Goal: Find specific page/section

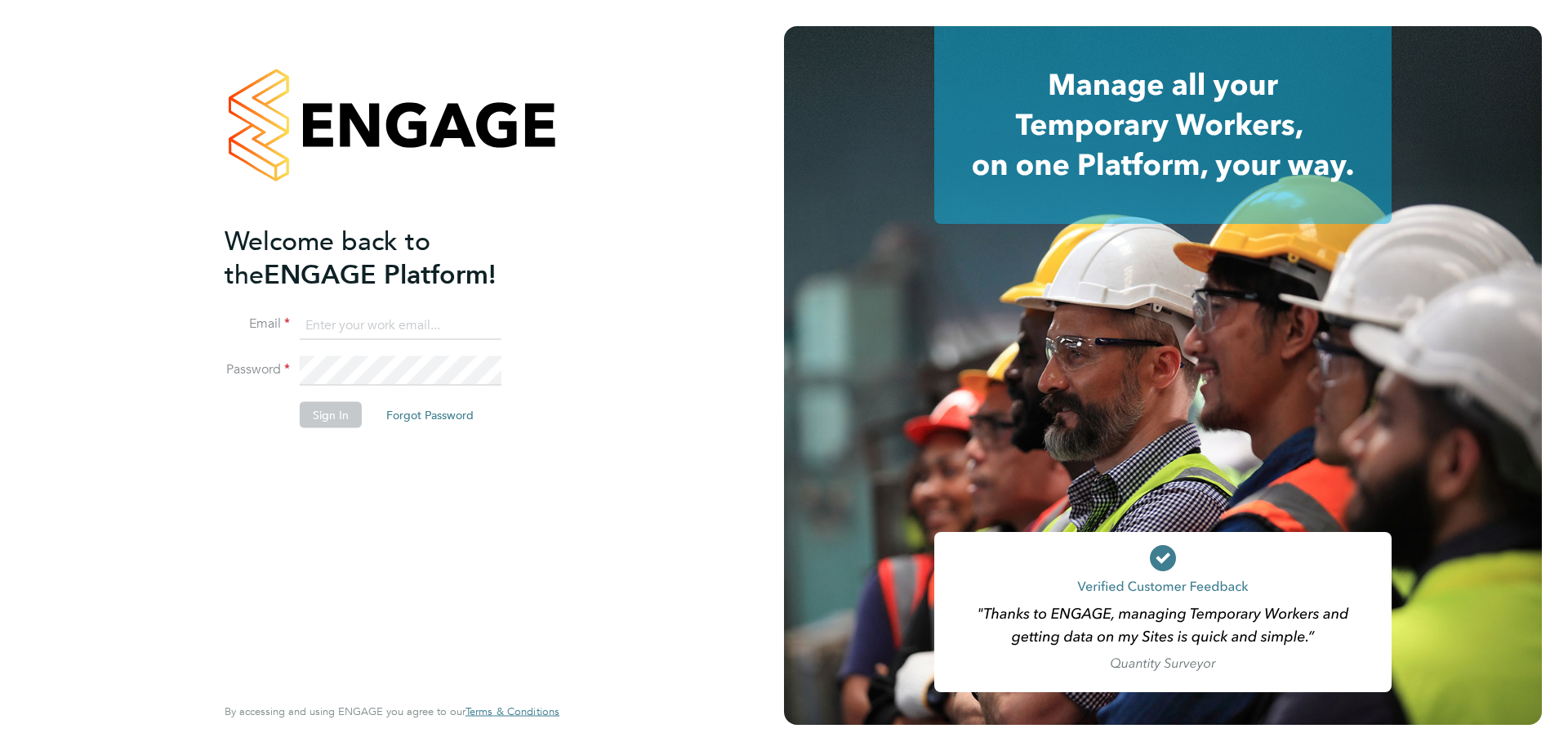
type input "[PERSON_NAME][EMAIL_ADDRESS][PERSON_NAME][DOMAIN_NAME]"
click at [350, 417] on button "Sign In" at bounding box center [330, 415] width 62 height 26
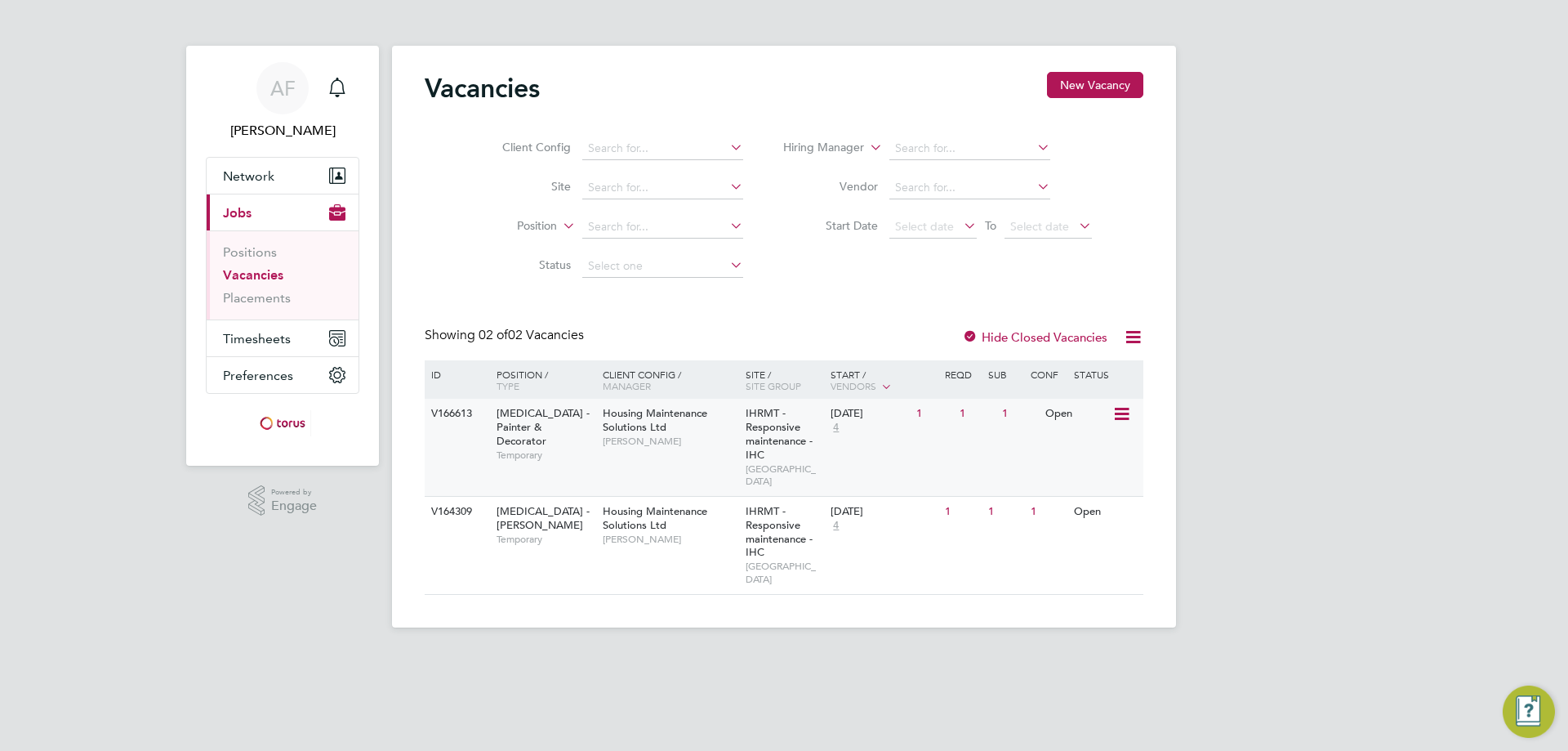
click at [534, 422] on span "HMS - Painter & Decorator" at bounding box center [543, 427] width 93 height 42
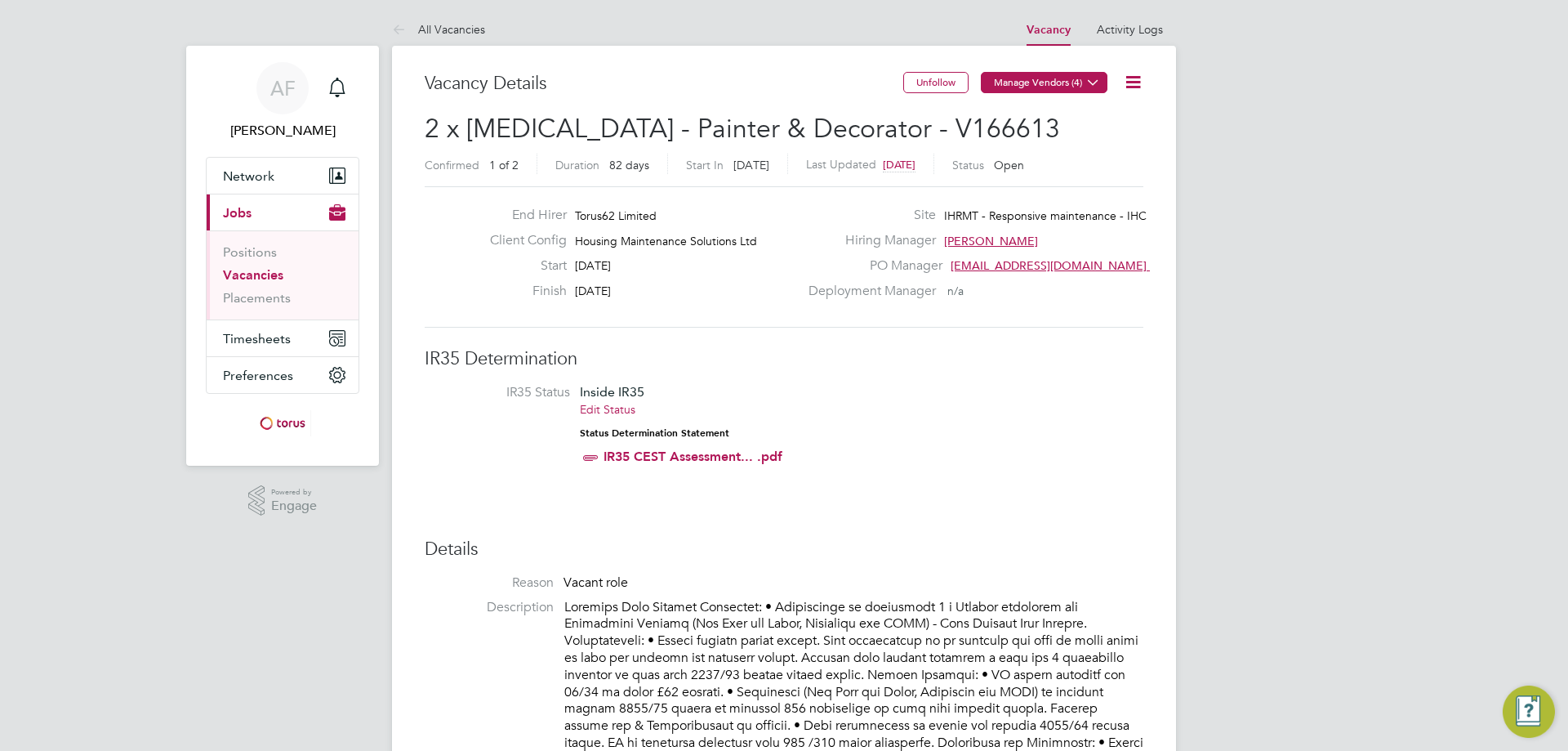
click at [1087, 79] on icon at bounding box center [1093, 82] width 12 height 12
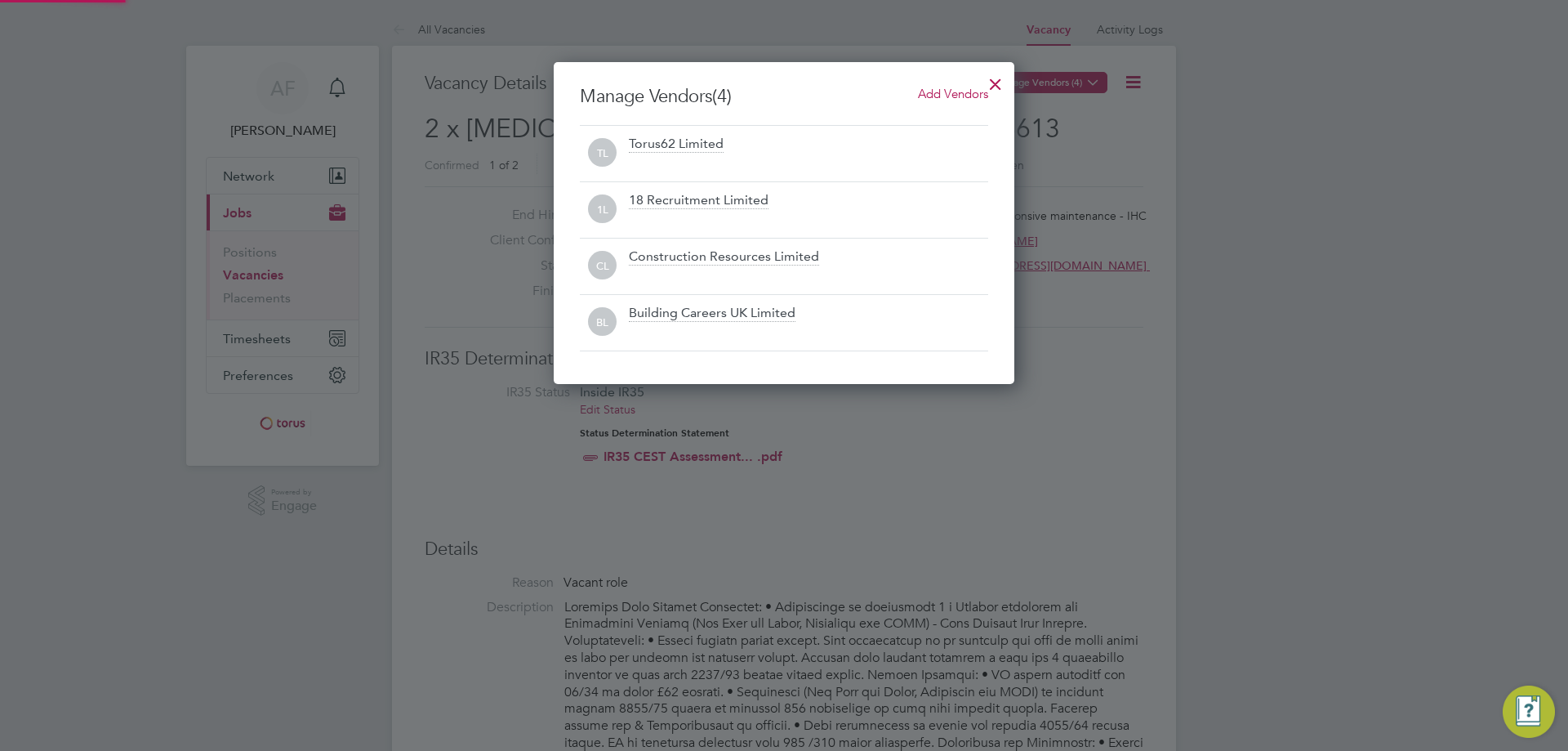
scroll to position [322, 461]
click at [994, 80] on div at bounding box center [995, 80] width 29 height 29
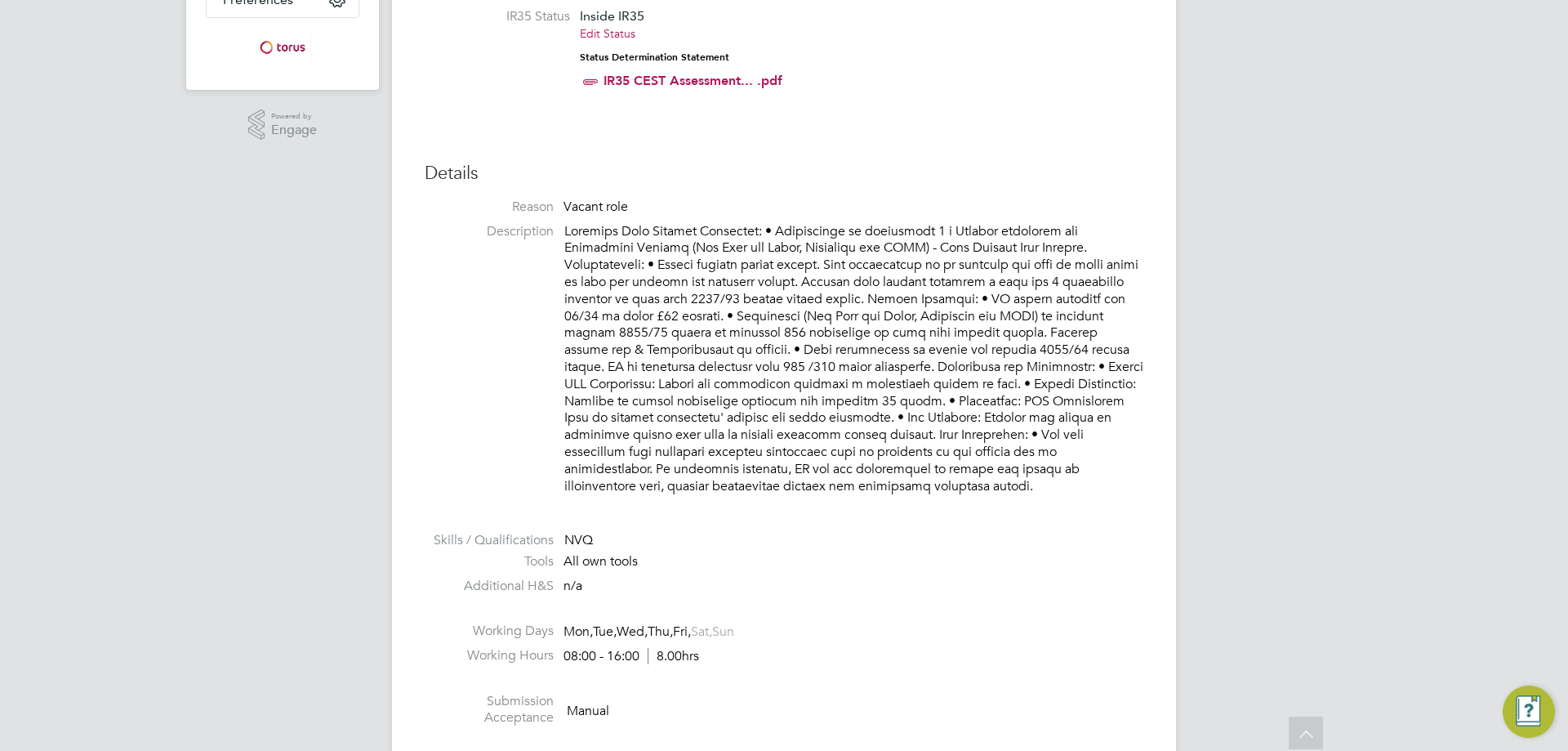
scroll to position [0, 0]
